Goal: Find specific fact: Find contact information

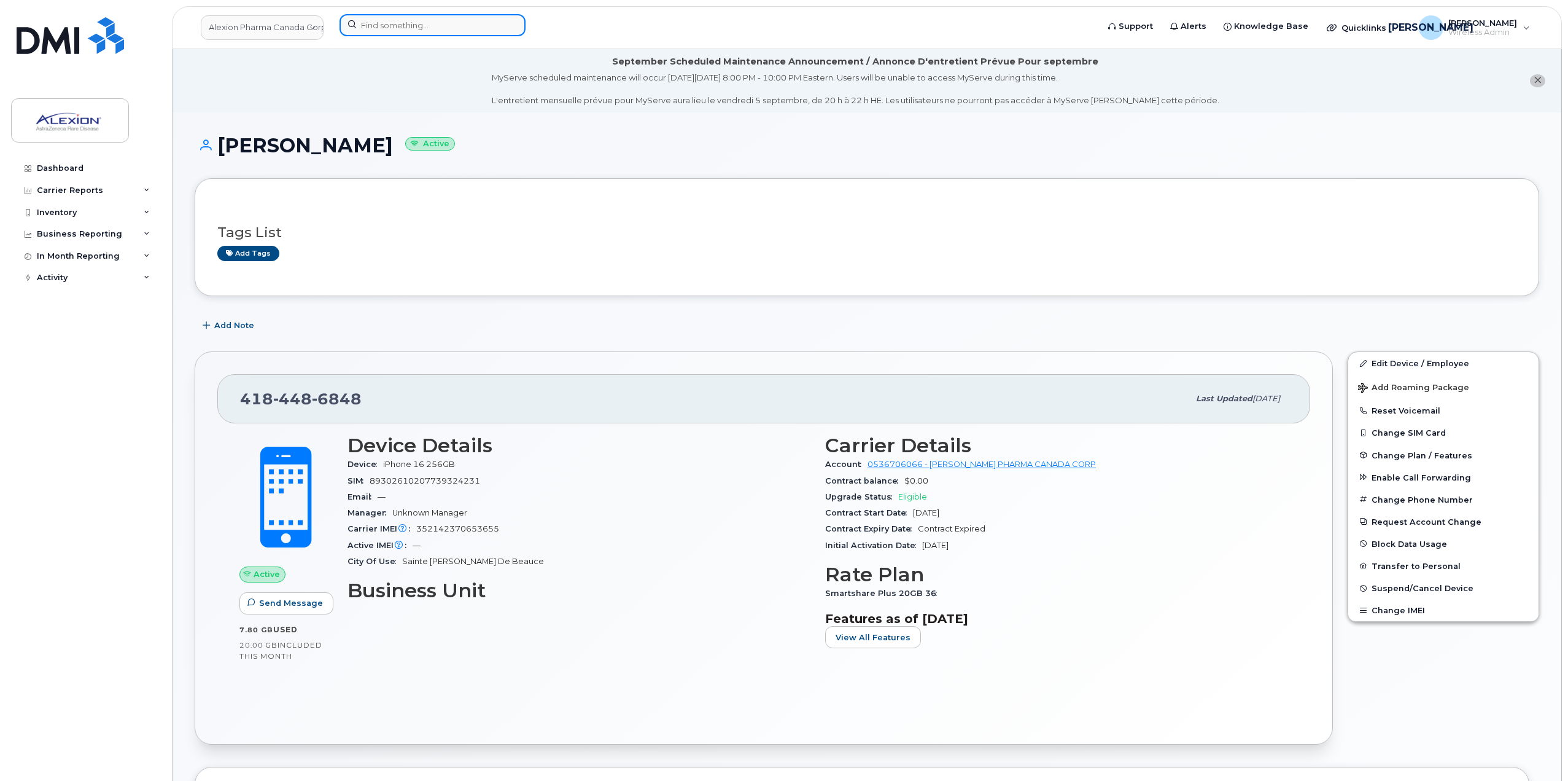
click at [485, 20] on input at bounding box center [432, 25] width 186 height 22
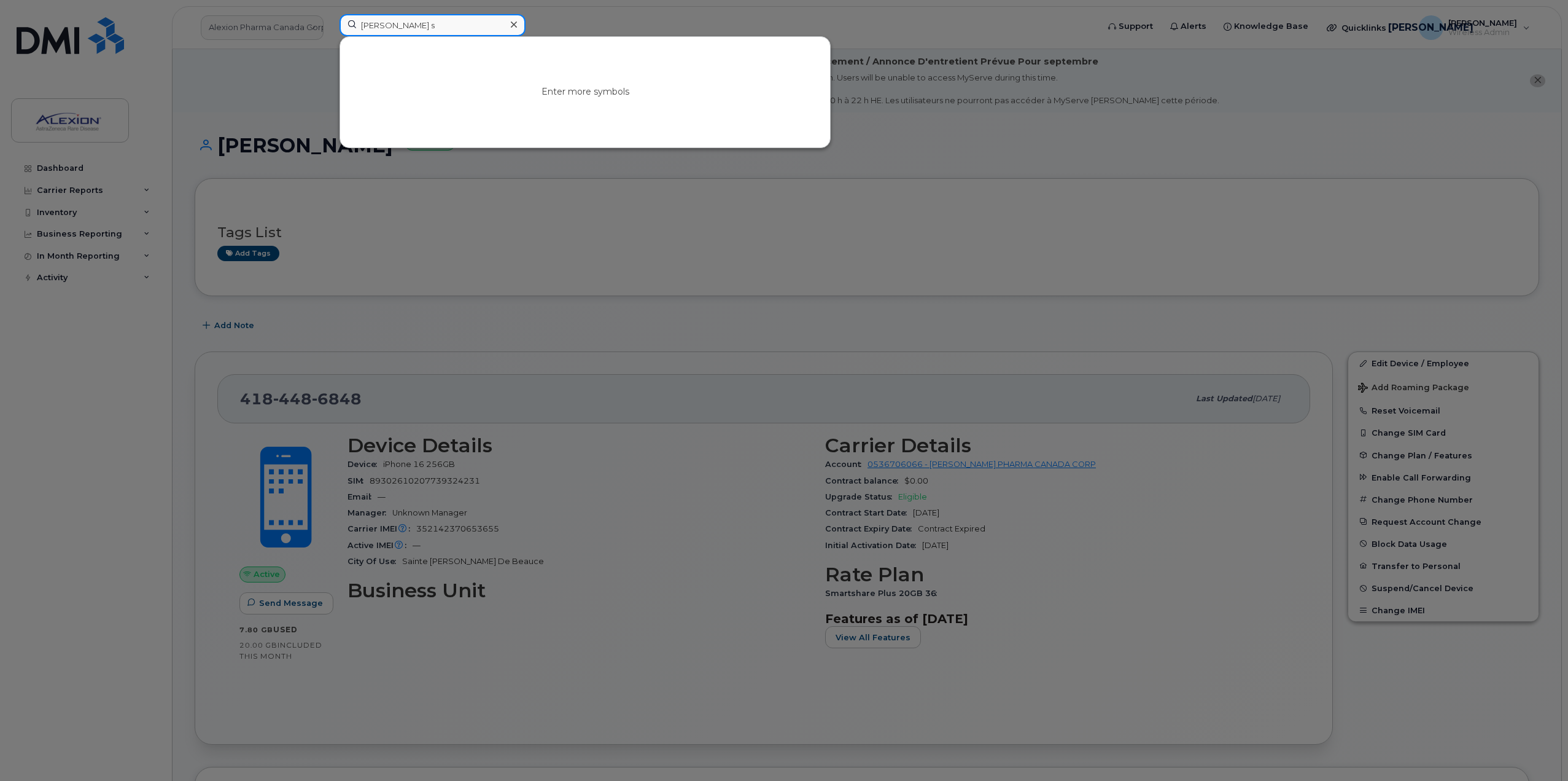
type input "[PERSON_NAME]"
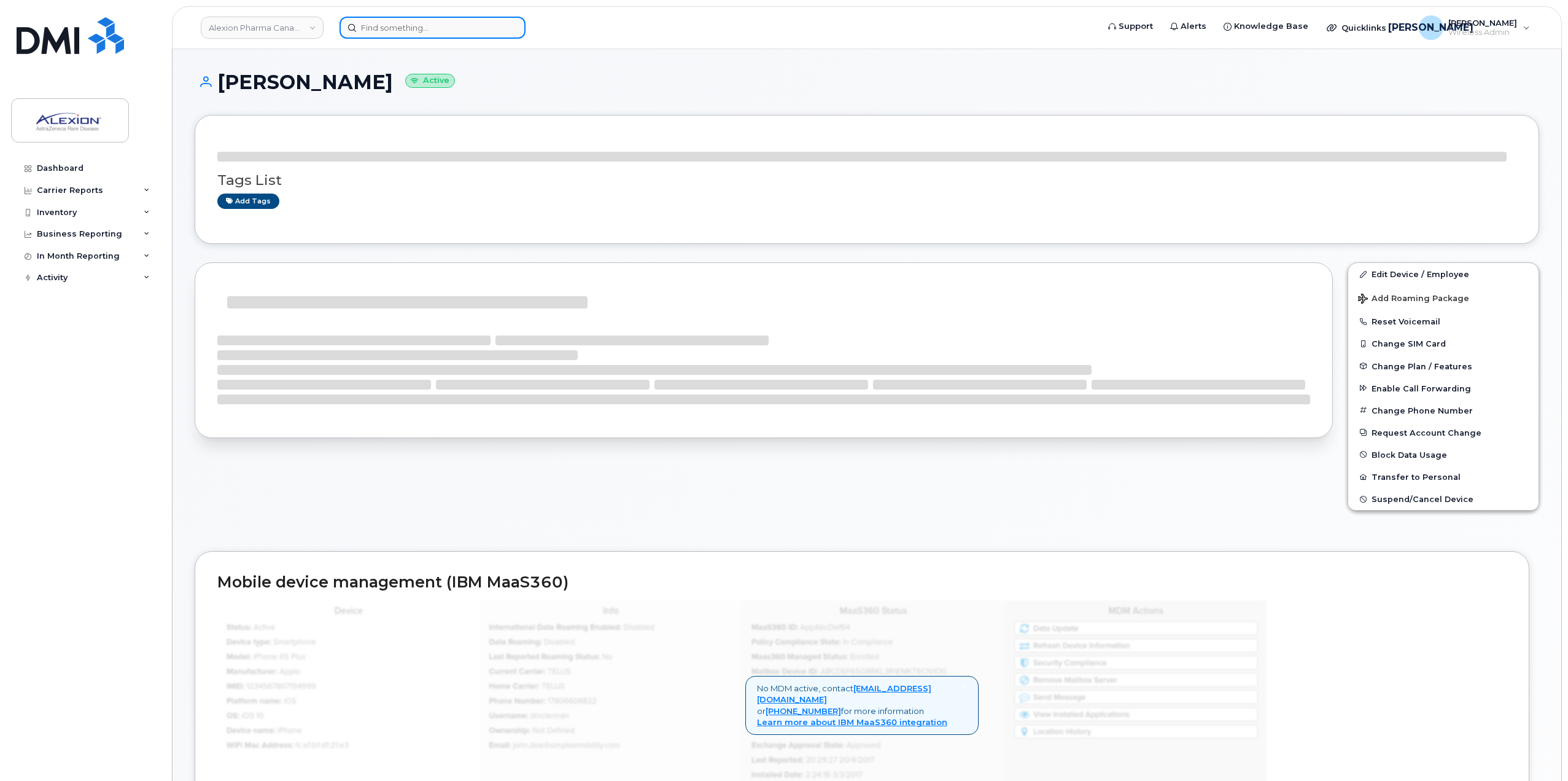
click at [522, 37] on input at bounding box center [432, 28] width 186 height 22
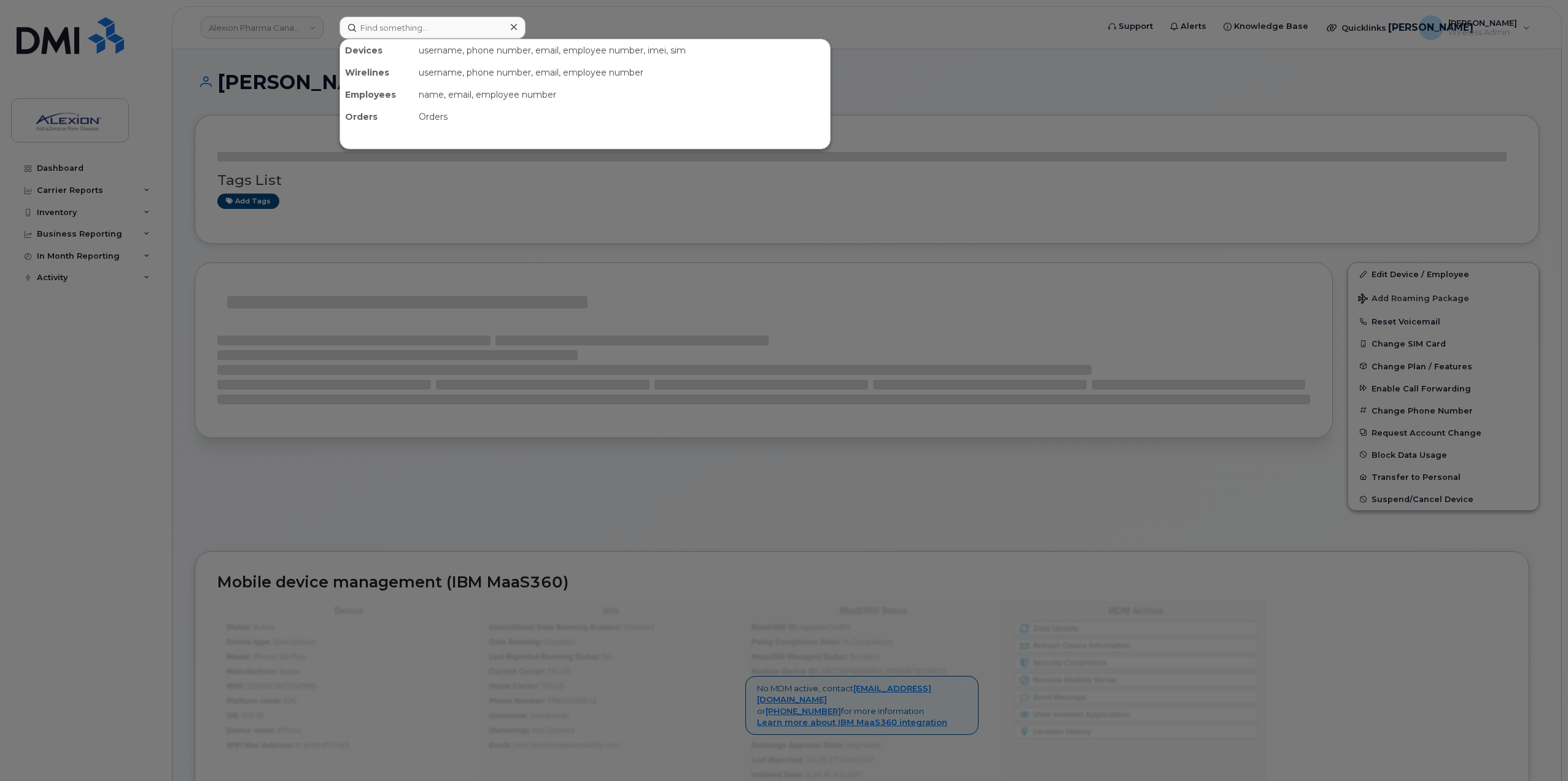
click at [506, 25] on div at bounding box center [514, 28] width 18 height 18
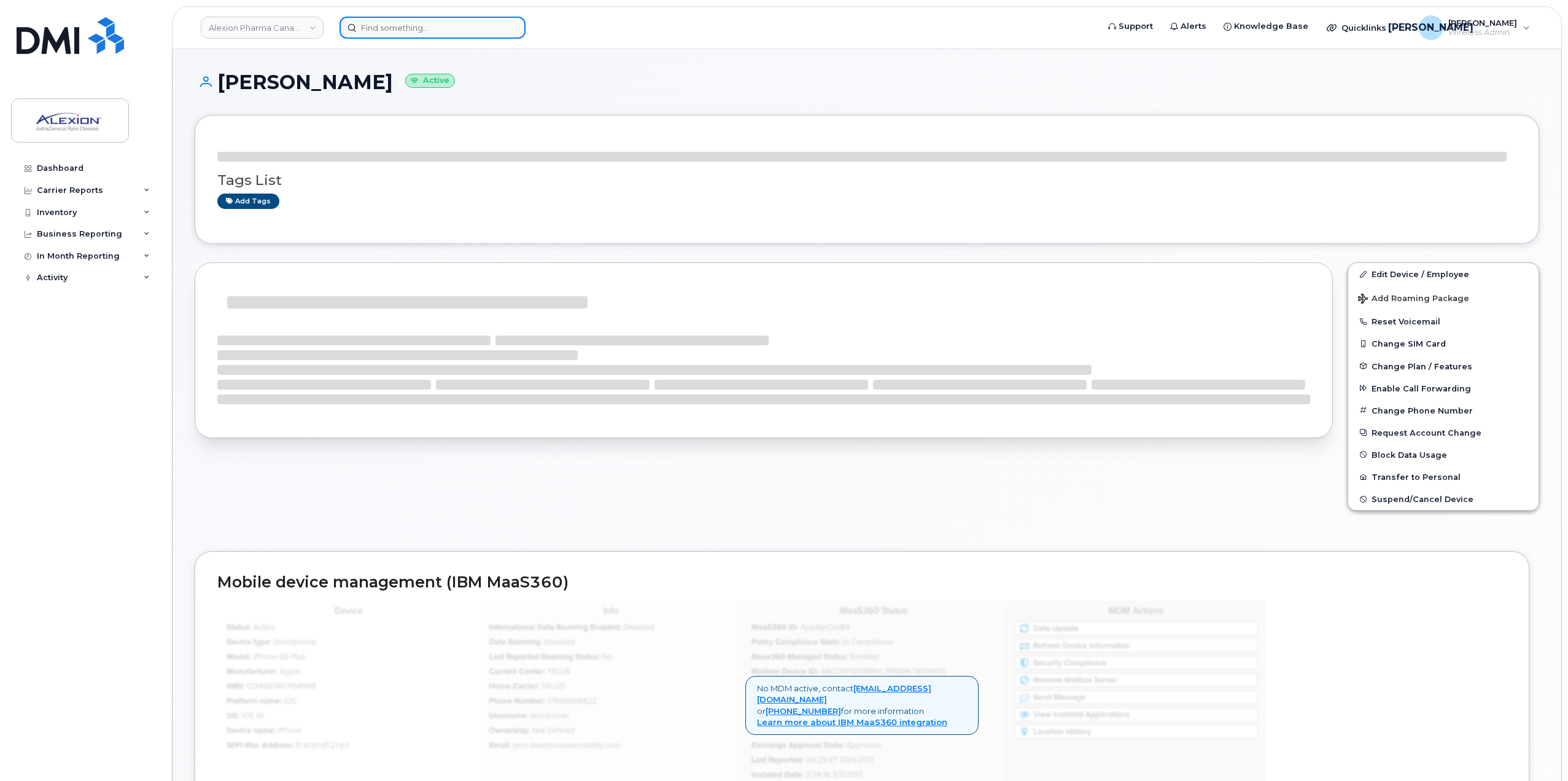
click at [506, 25] on div at bounding box center [432, 28] width 186 height 22
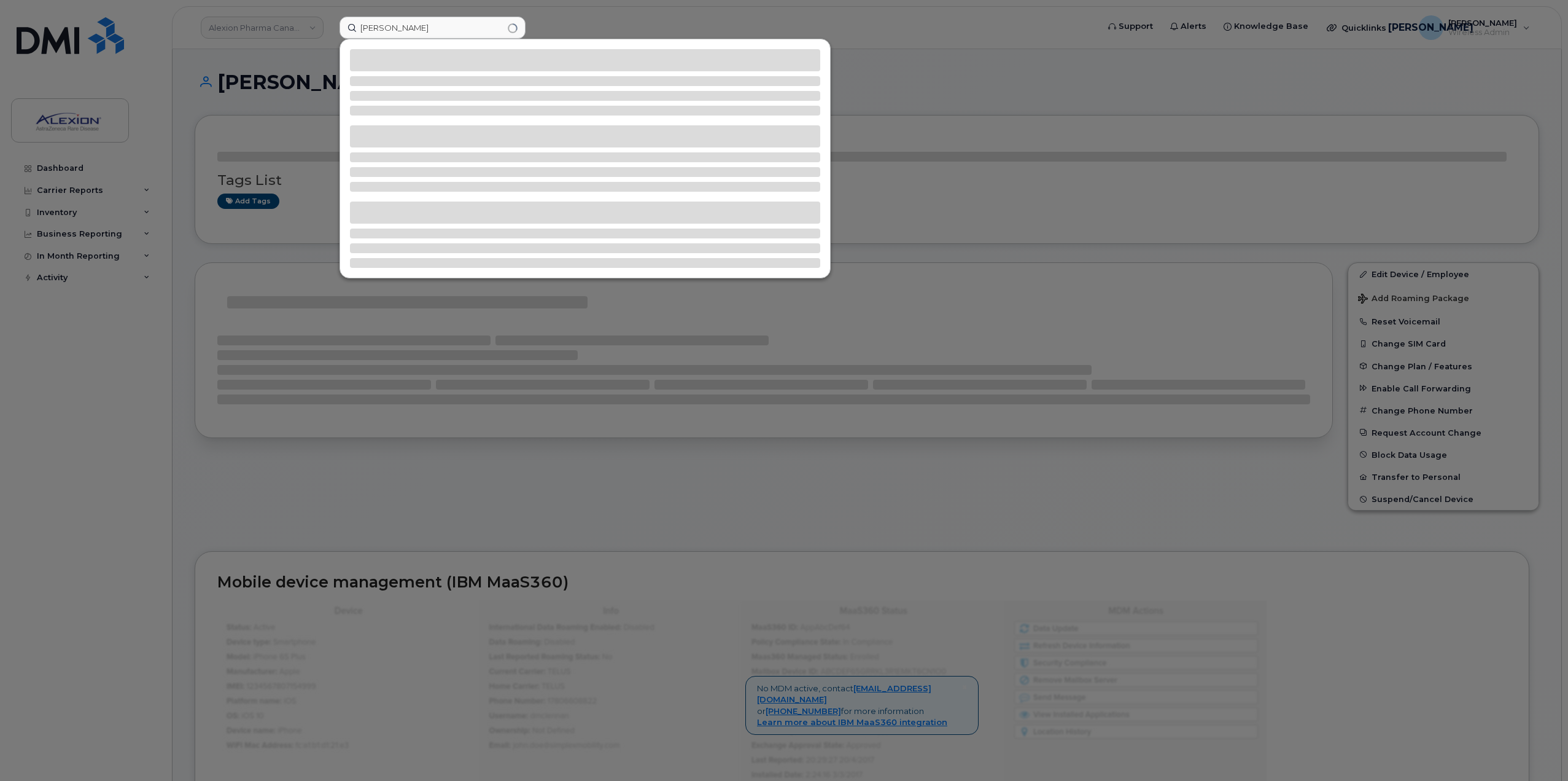
click at [444, 56] on div at bounding box center [585, 60] width 470 height 22
click at [438, 28] on input "Rachal" at bounding box center [432, 28] width 186 height 22
paste input "[PHONE_NUMBER]"
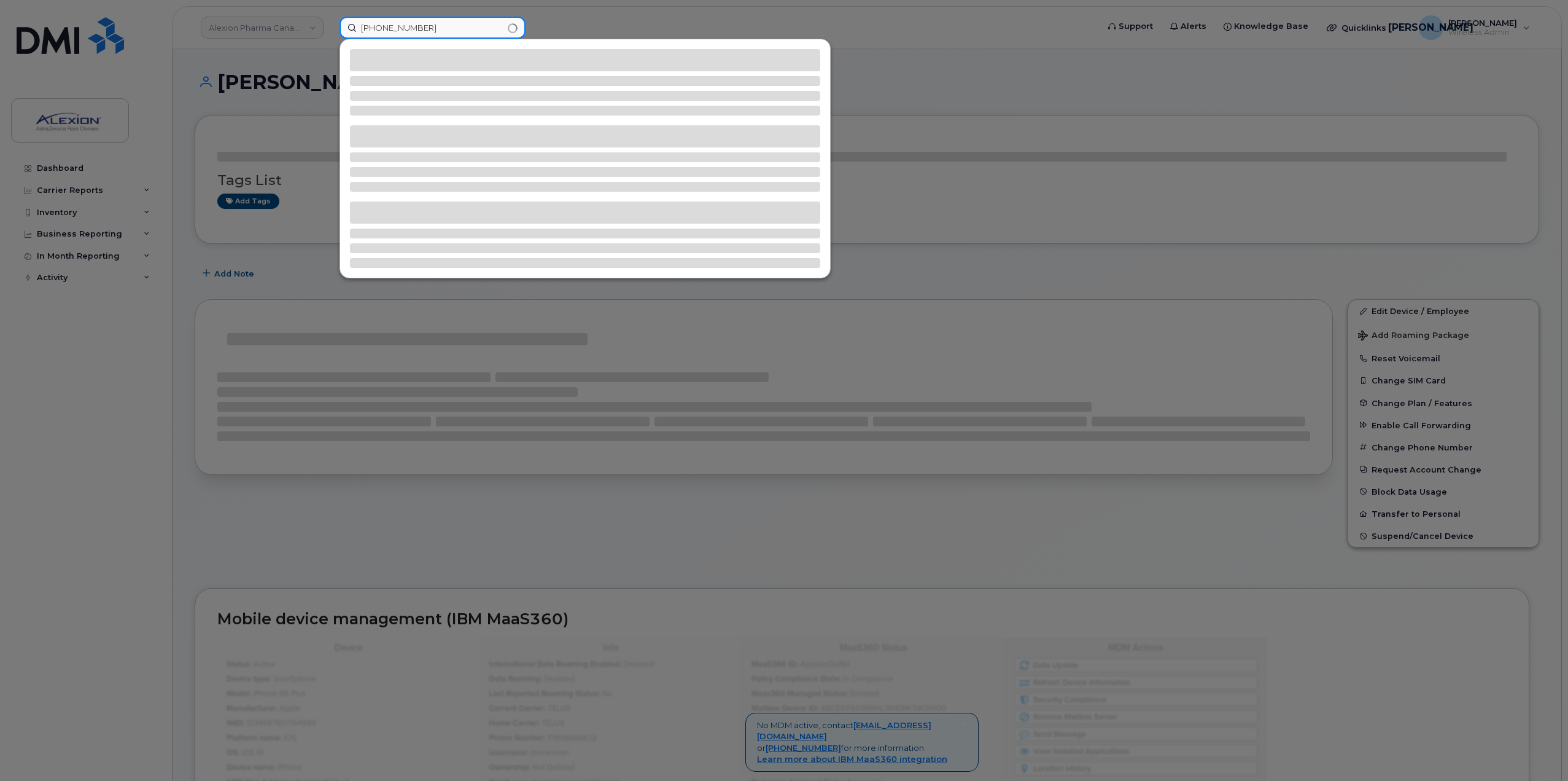
type input "[PHONE_NUMBER]"
click at [600, 10] on div at bounding box center [784, 390] width 1568 height 781
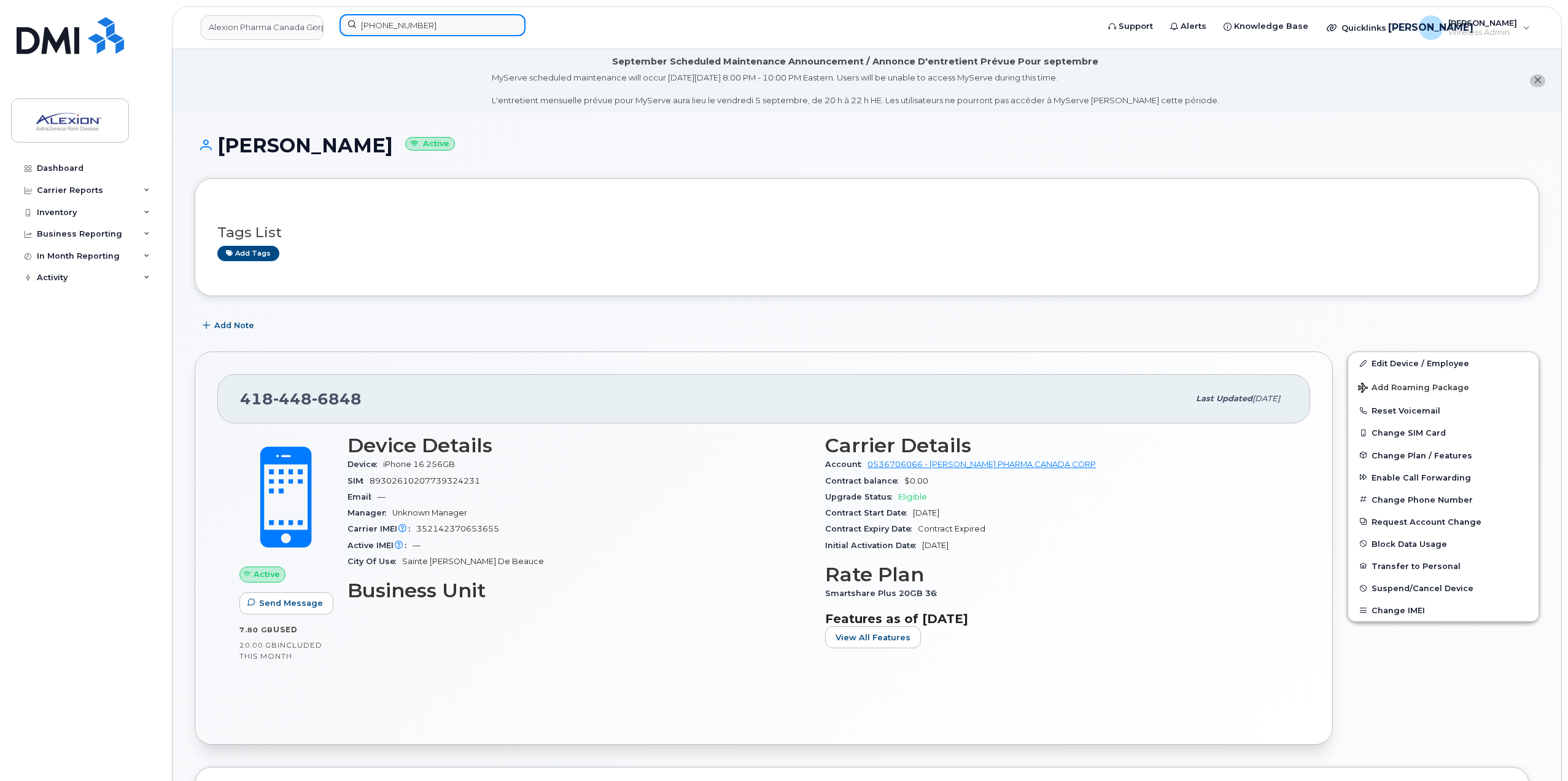
click at [434, 28] on input "[PHONE_NUMBER]" at bounding box center [432, 25] width 186 height 22
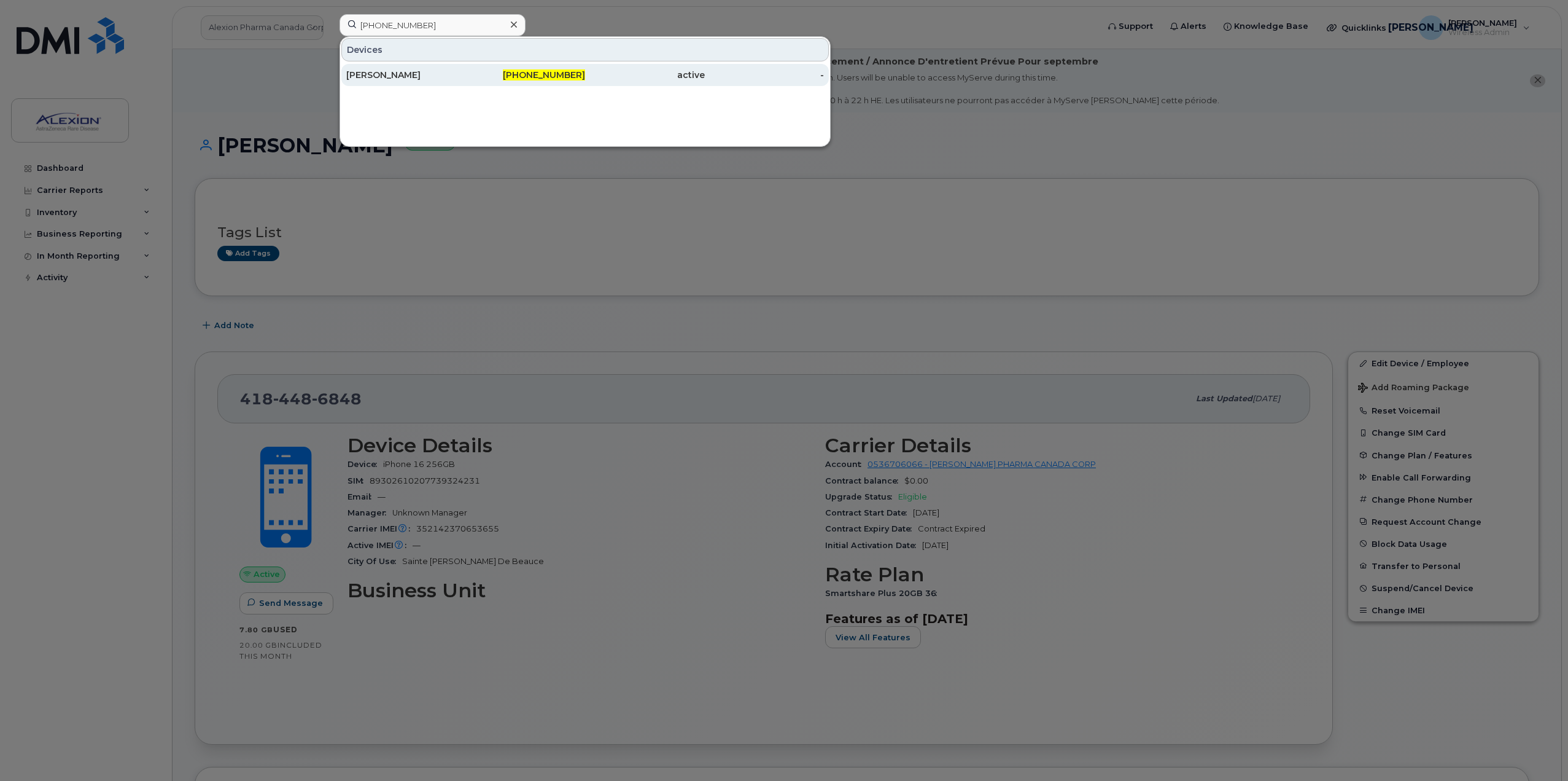
click at [404, 69] on div "[PERSON_NAME]" at bounding box center [406, 75] width 119 height 12
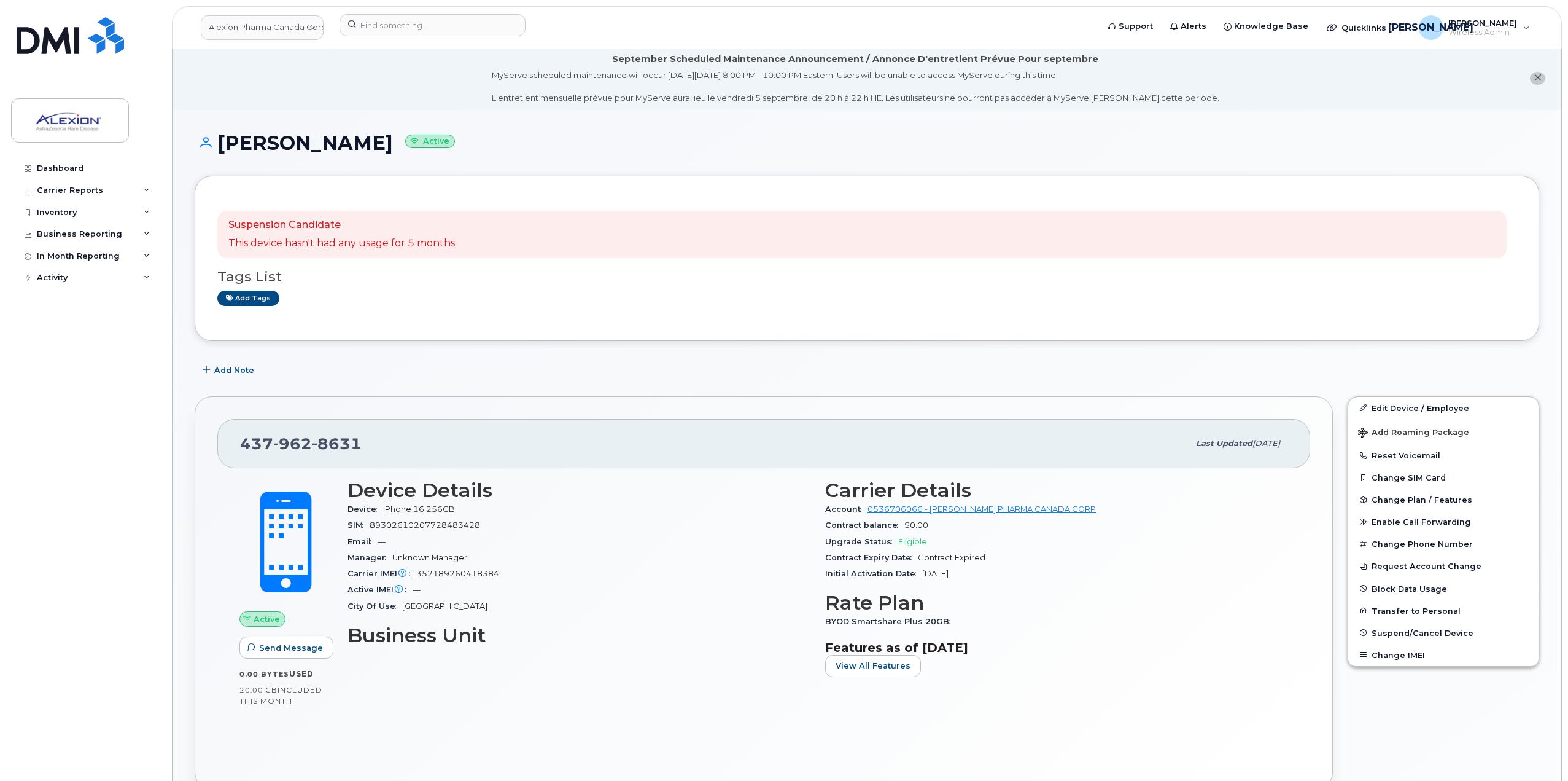
scroll to position [123, 0]
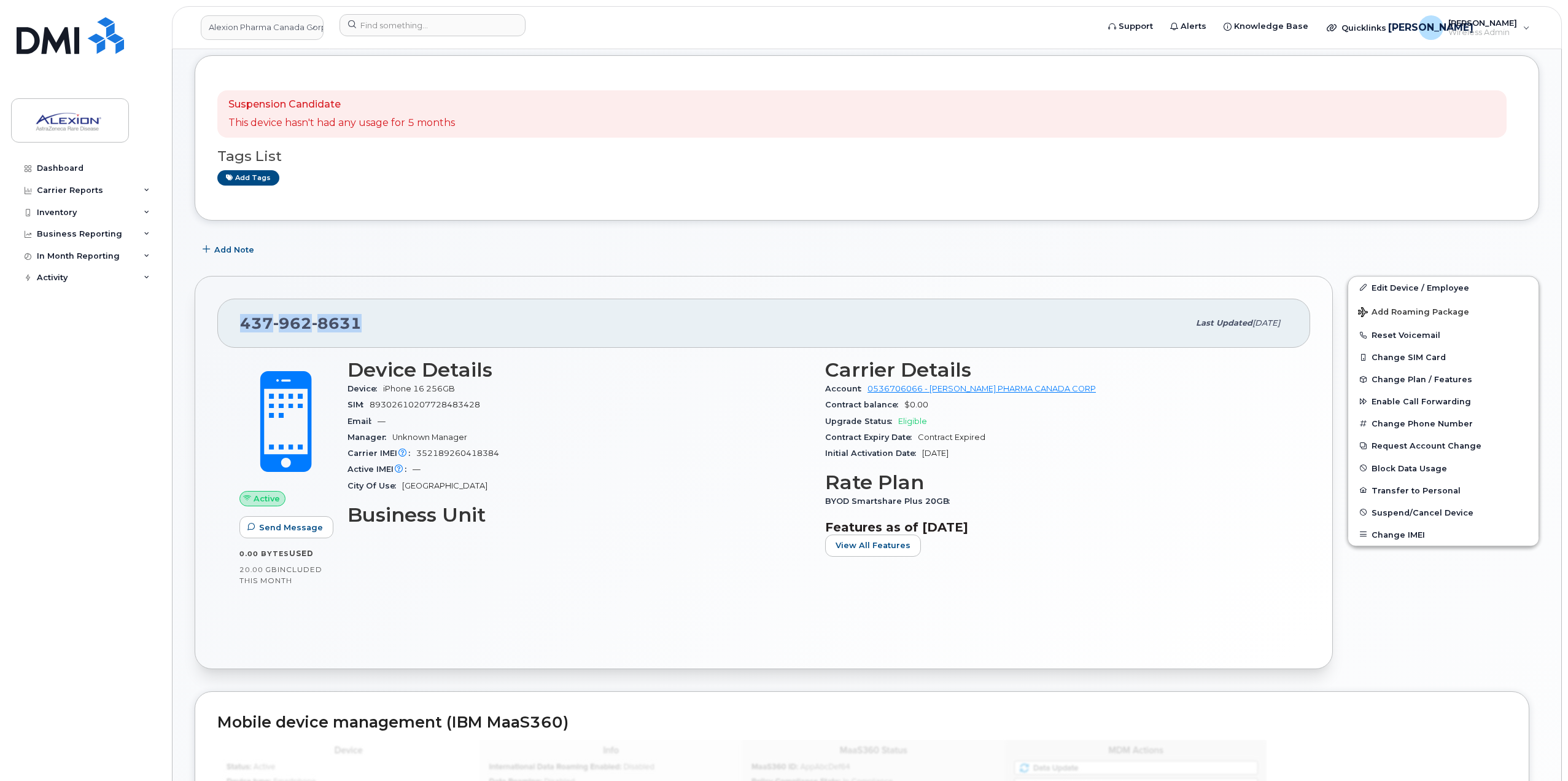
drag, startPoint x: 370, startPoint y: 329, endPoint x: 201, endPoint y: 313, distance: 169.8
click at [201, 313] on div "[PHONE_NUMBER] Last updated [DATE] Active Send Message 0.00 Bytes  used 20.00 G…" at bounding box center [764, 472] width 1139 height 393
copy span "[PHONE_NUMBER]"
